Goal: Task Accomplishment & Management: Use online tool/utility

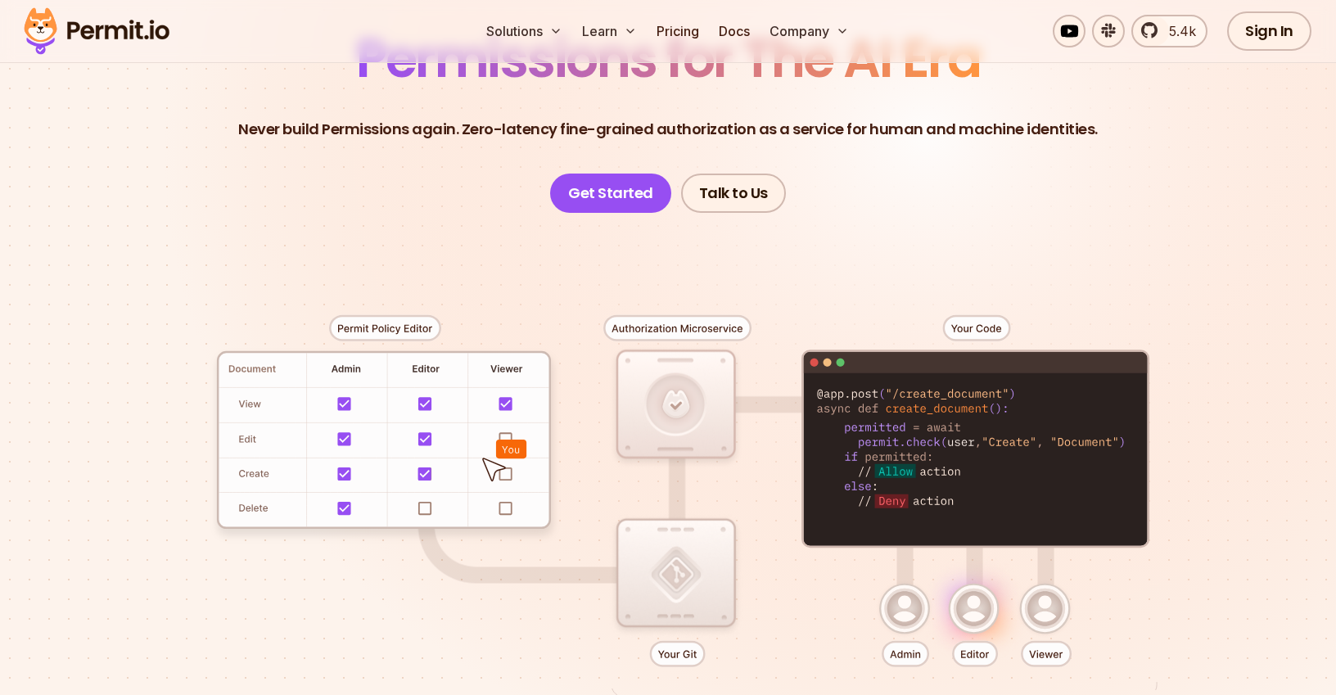
scroll to position [169, 0]
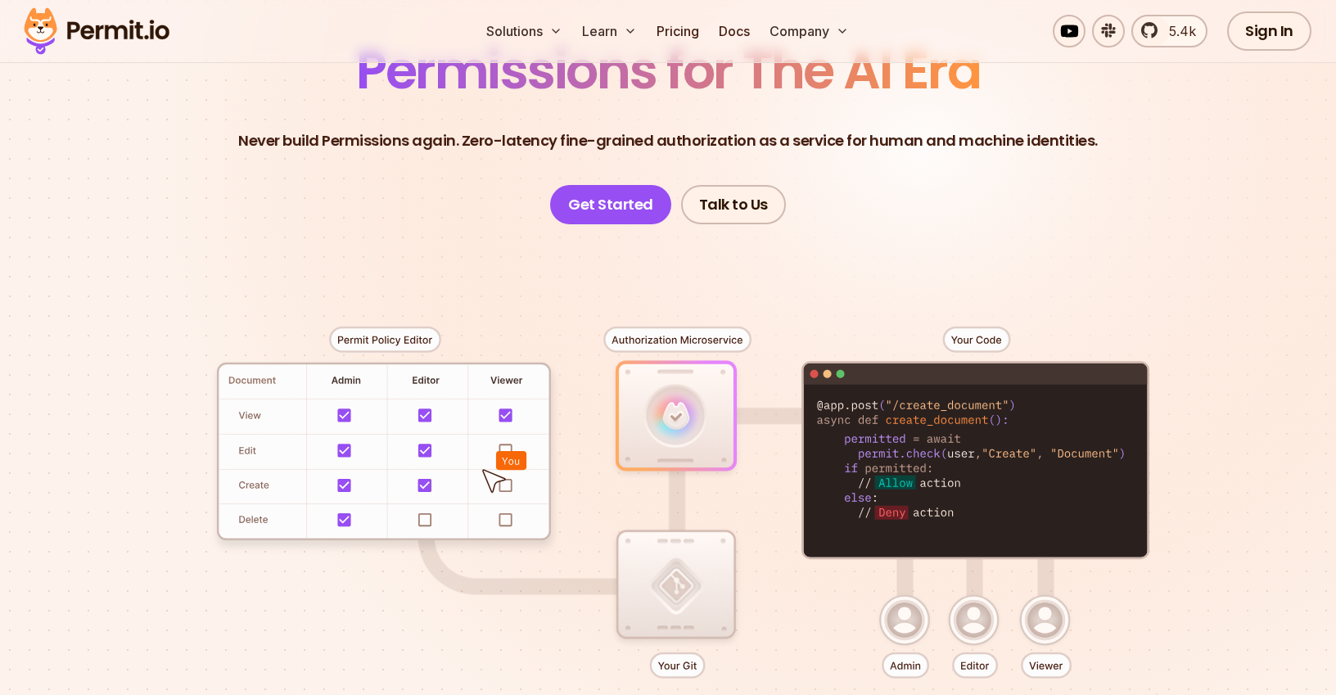
drag, startPoint x: 959, startPoint y: 338, endPoint x: 1093, endPoint y: 377, distance: 139.1
click at [1093, 377] on div at bounding box center [668, 525] width 1146 height 602
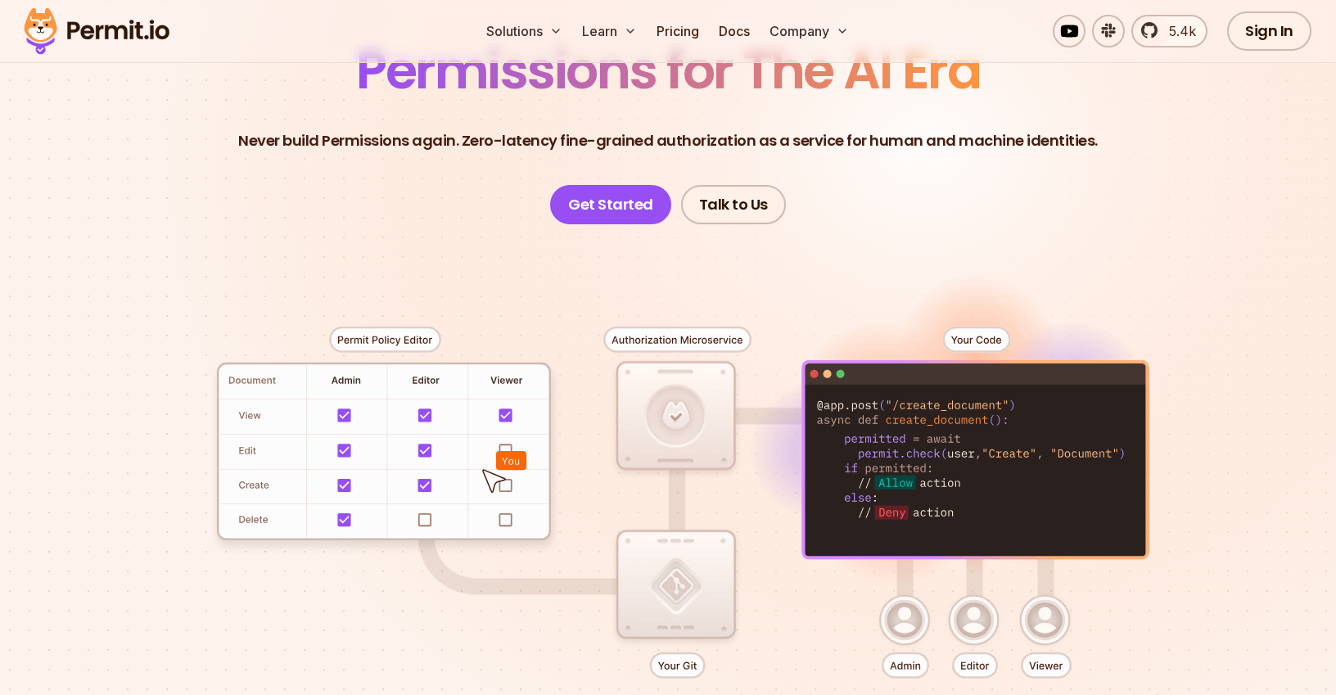
drag, startPoint x: 999, startPoint y: 355, endPoint x: 1051, endPoint y: 349, distance: 52.0
click at [1051, 349] on div at bounding box center [668, 525] width 1146 height 602
click at [1040, 368] on div at bounding box center [668, 525] width 1146 height 602
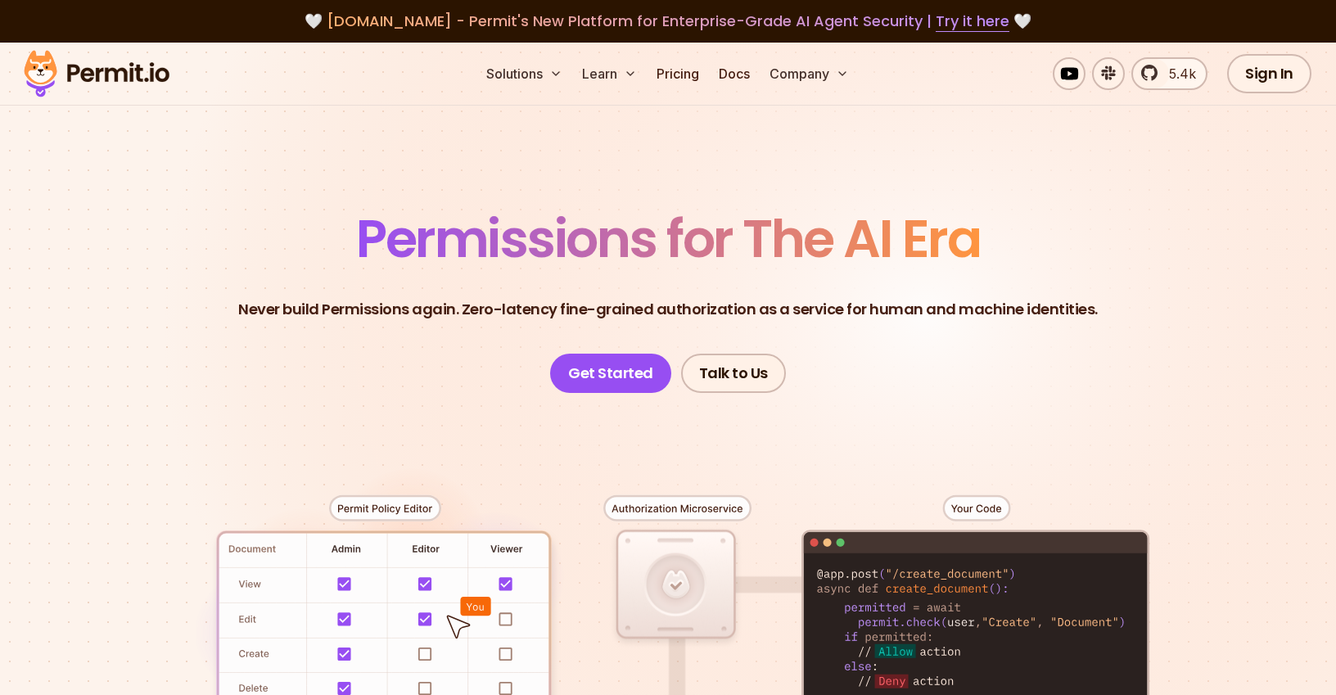
scroll to position [9, 0]
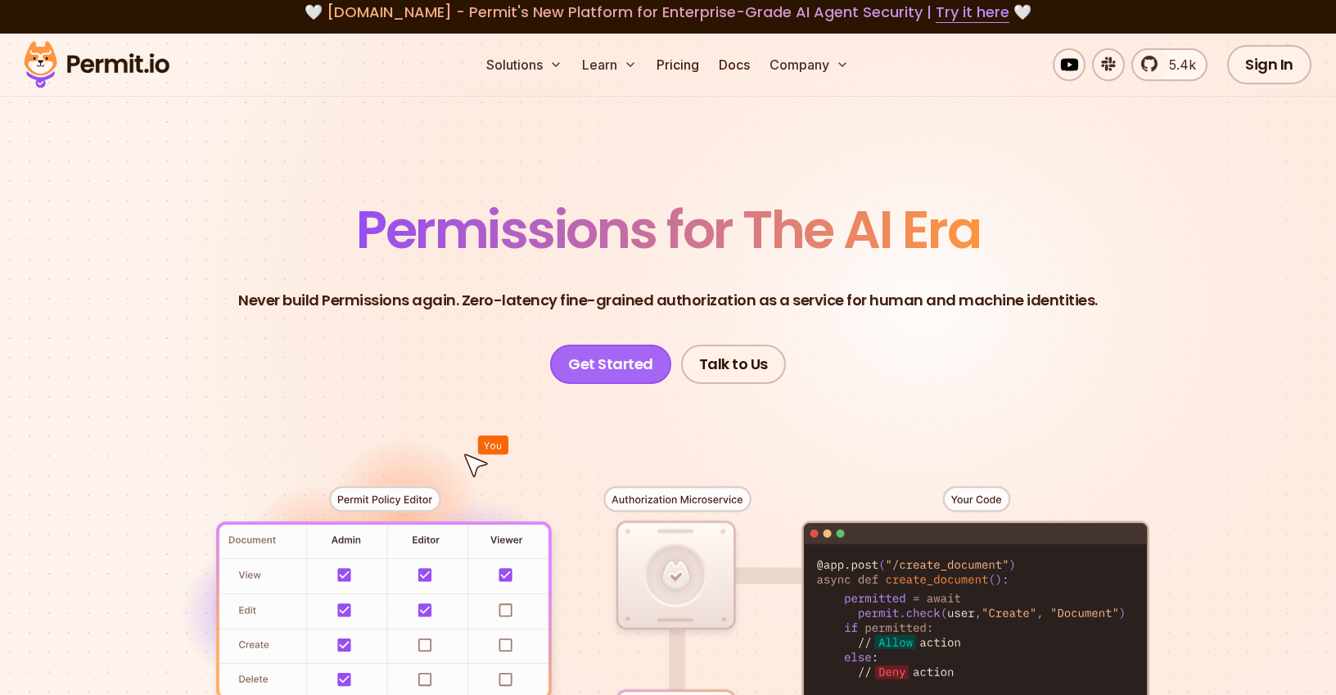
click at [608, 345] on link "Get Started" at bounding box center [610, 364] width 121 height 39
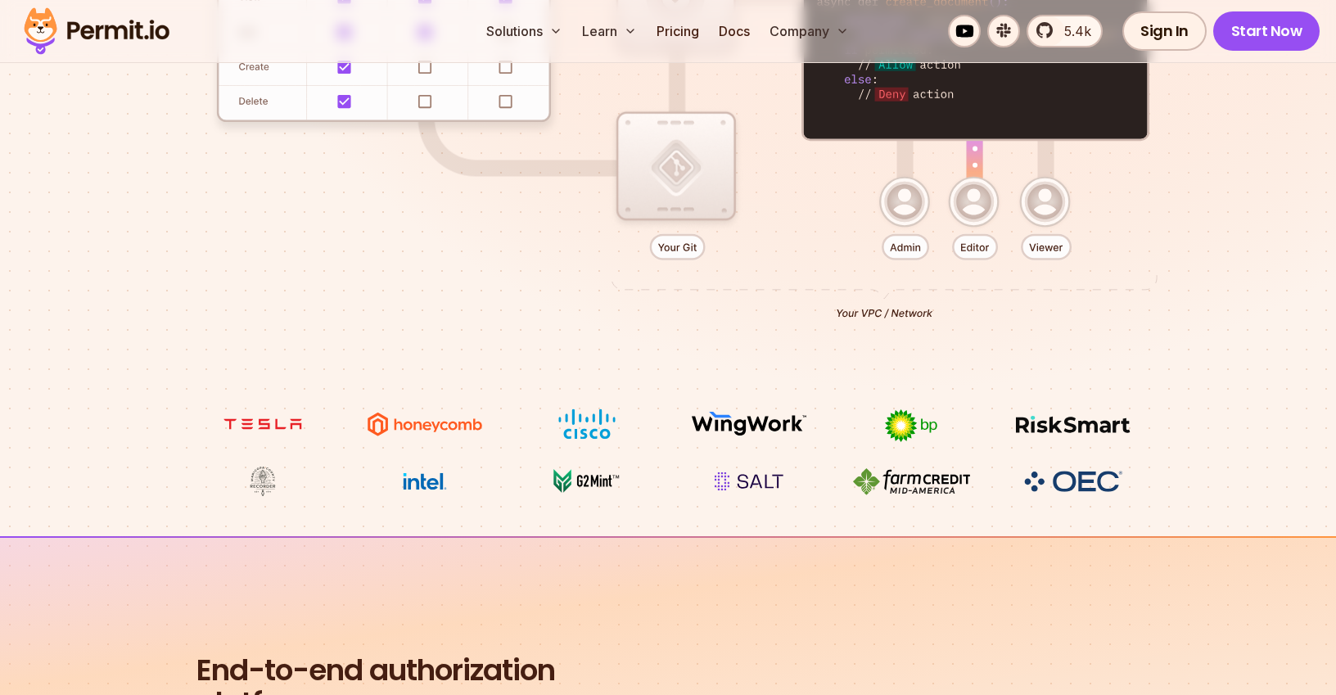
scroll to position [859, 0]
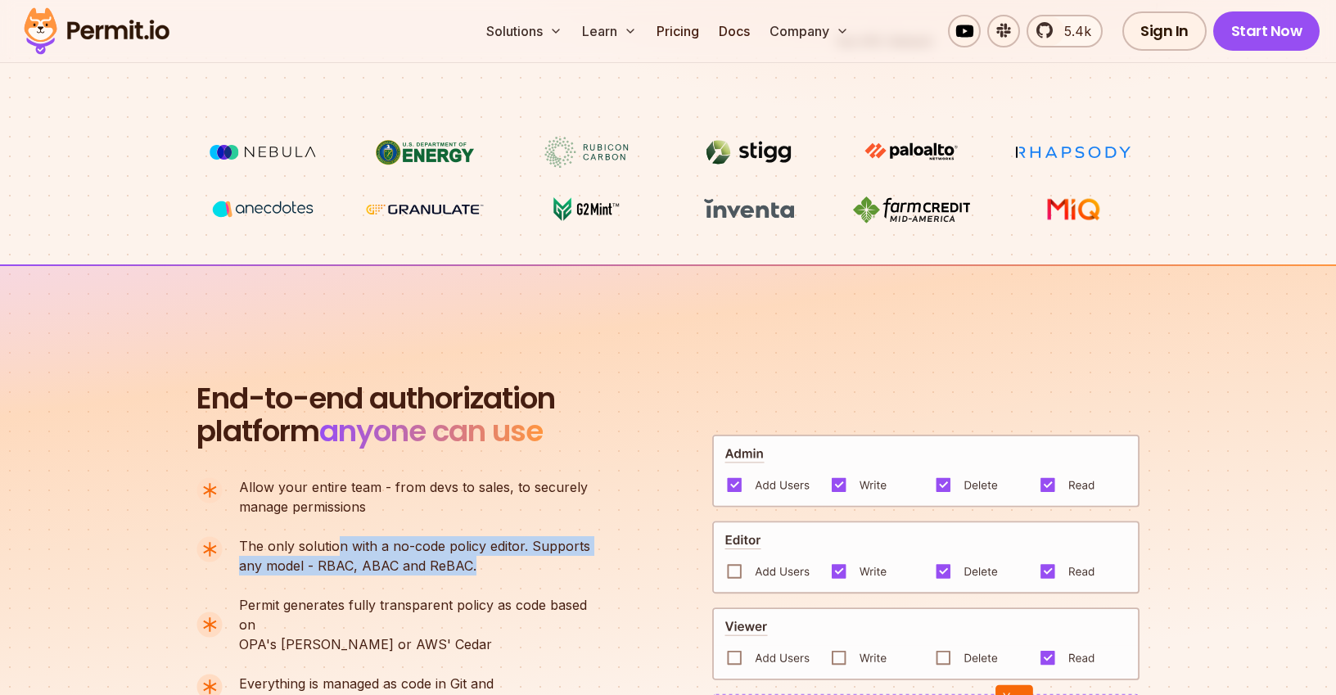
drag, startPoint x: 340, startPoint y: 440, endPoint x: 267, endPoint y: 469, distance: 78.3
click at [267, 536] on p "The only solution with a no-code policy editor. Supports any model - RBAC, ABAC…" at bounding box center [414, 555] width 351 height 39
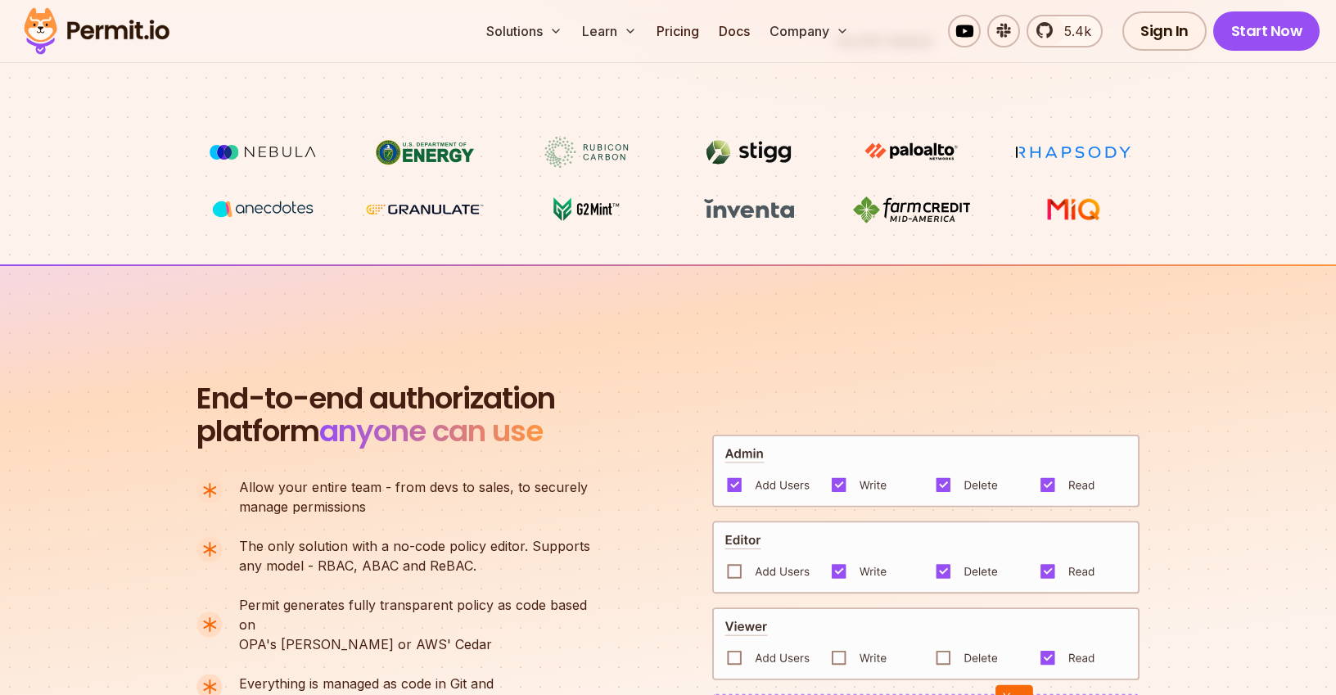
click at [294, 477] on ul "Allow your entire team - from devs to sales, to securely manage permissions The…" at bounding box center [400, 595] width 408 height 236
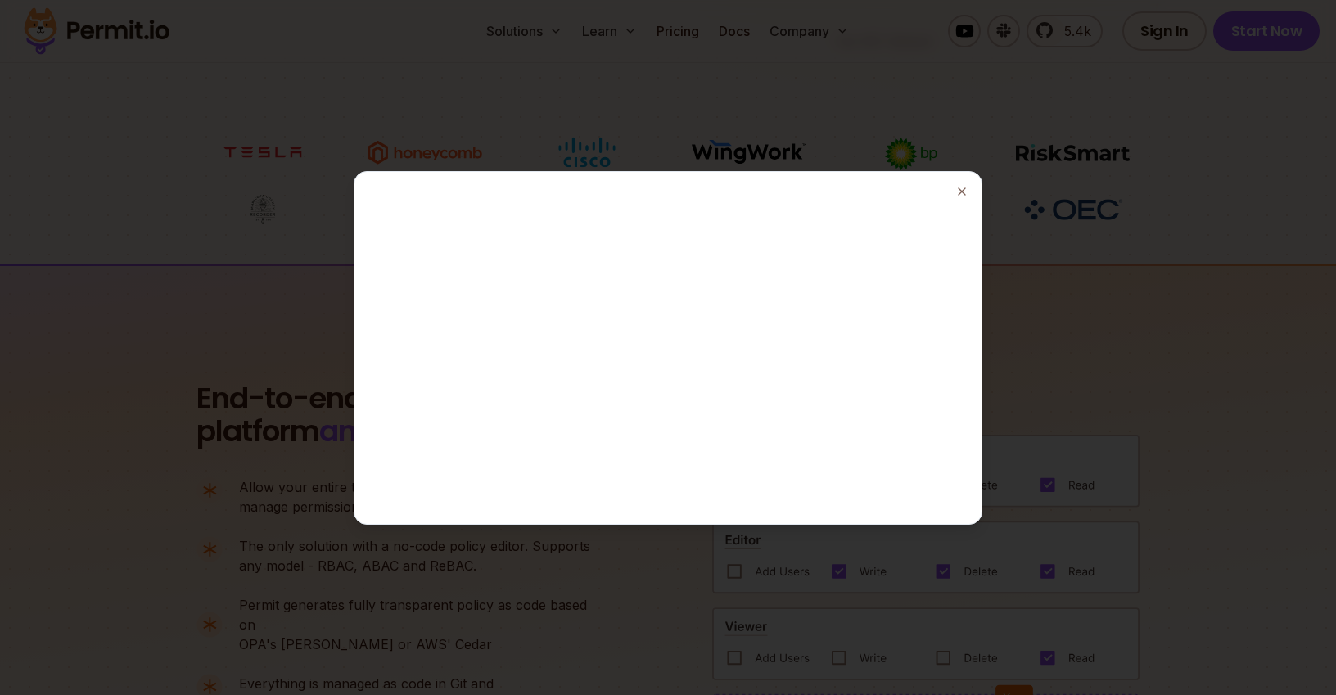
click at [298, 271] on div at bounding box center [668, 347] width 1336 height 695
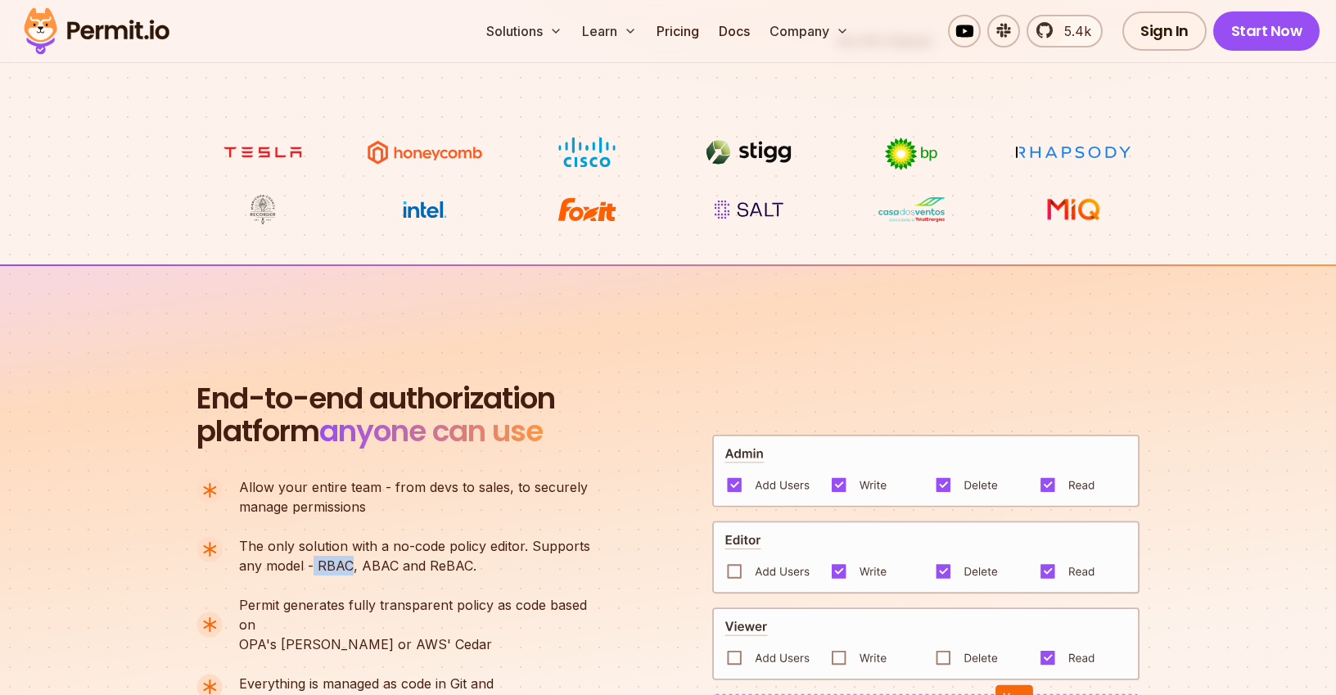
drag, startPoint x: 313, startPoint y: 460, endPoint x: 353, endPoint y: 467, distance: 40.0
click at [353, 536] on p "The only solution with a no-code policy editor. Supports any model - RBAC, ABAC…" at bounding box center [414, 555] width 351 height 39
copy p "RBAC"
